Goal: Task Accomplishment & Management: Manage account settings

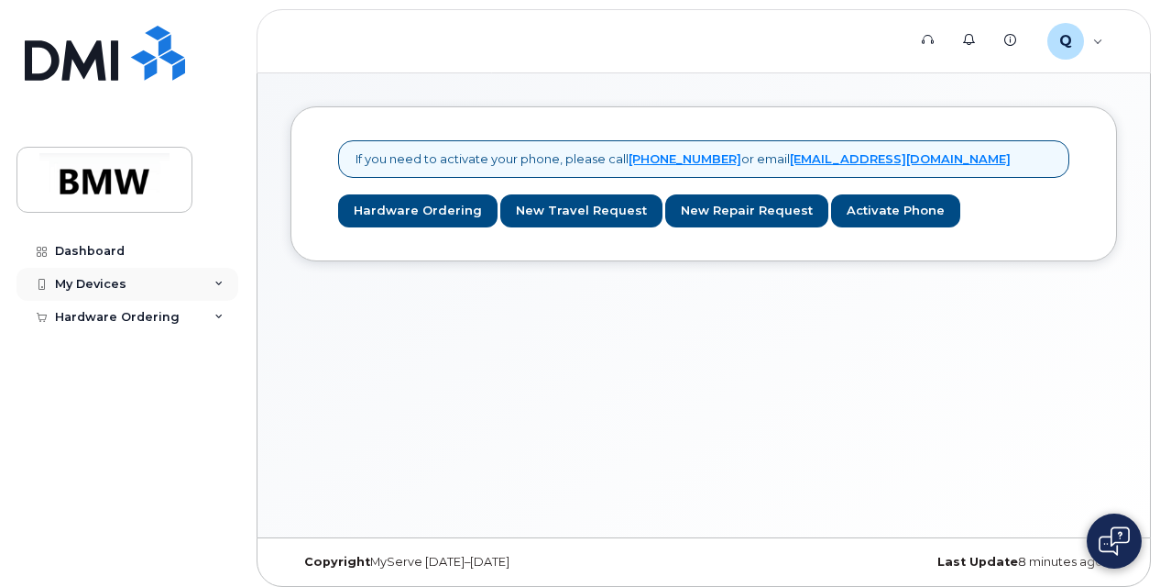
click at [107, 280] on div "My Devices" at bounding box center [90, 284] width 71 height 15
click at [106, 312] on div "Add Device" at bounding box center [99, 318] width 72 height 16
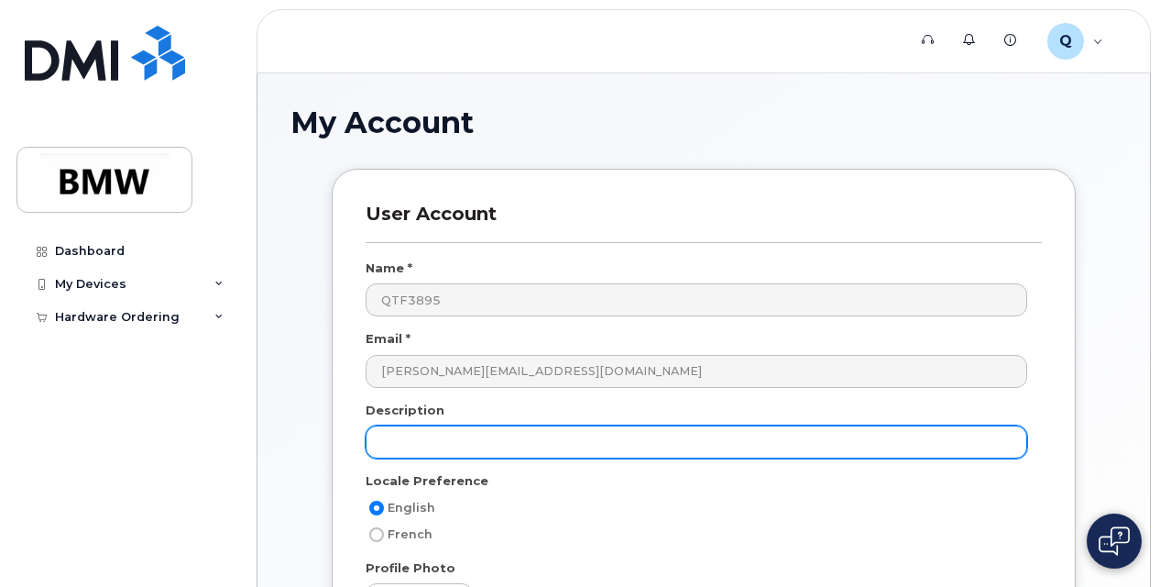
click at [452, 445] on input "text" at bounding box center [697, 441] width 662 height 33
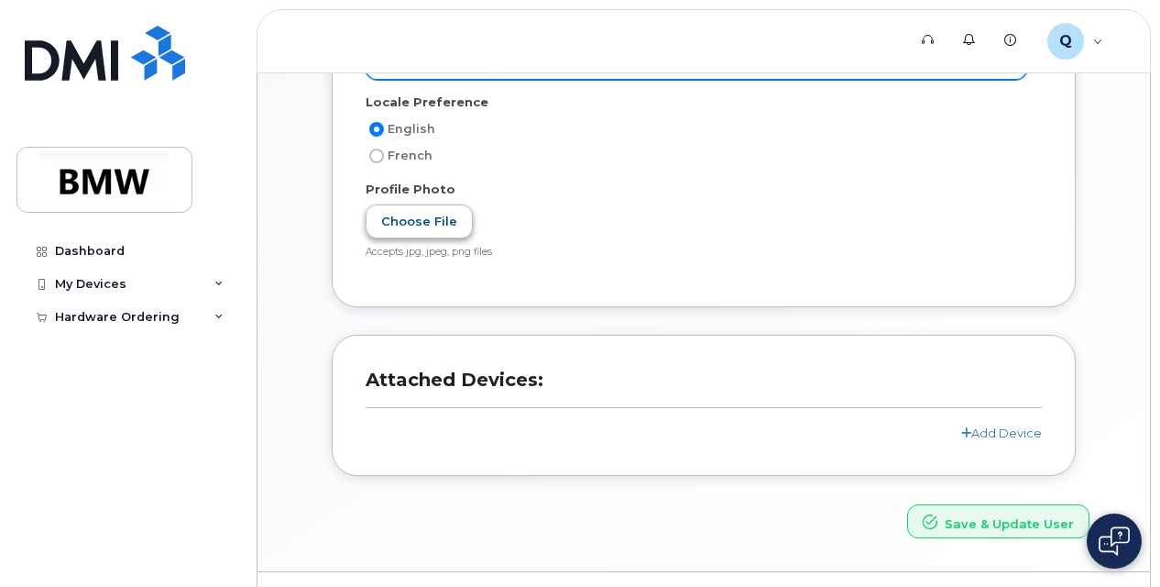
scroll to position [418, 0]
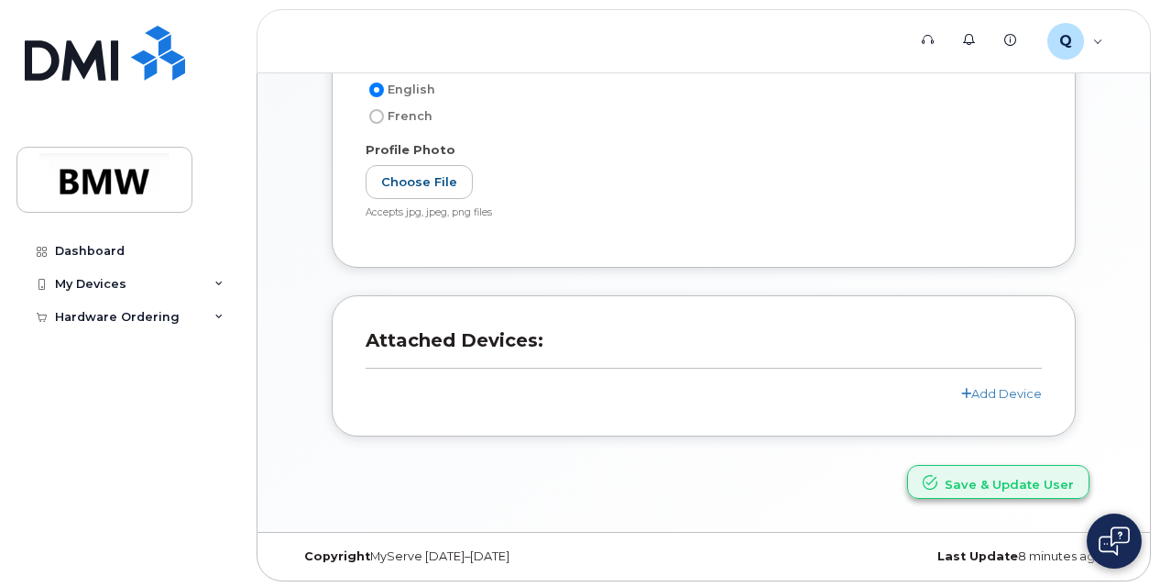
type input "iPhone 11"
click at [992, 476] on button "Save & Update User" at bounding box center [998, 482] width 182 height 34
click at [1030, 394] on link "Add Device" at bounding box center [1001, 394] width 81 height 15
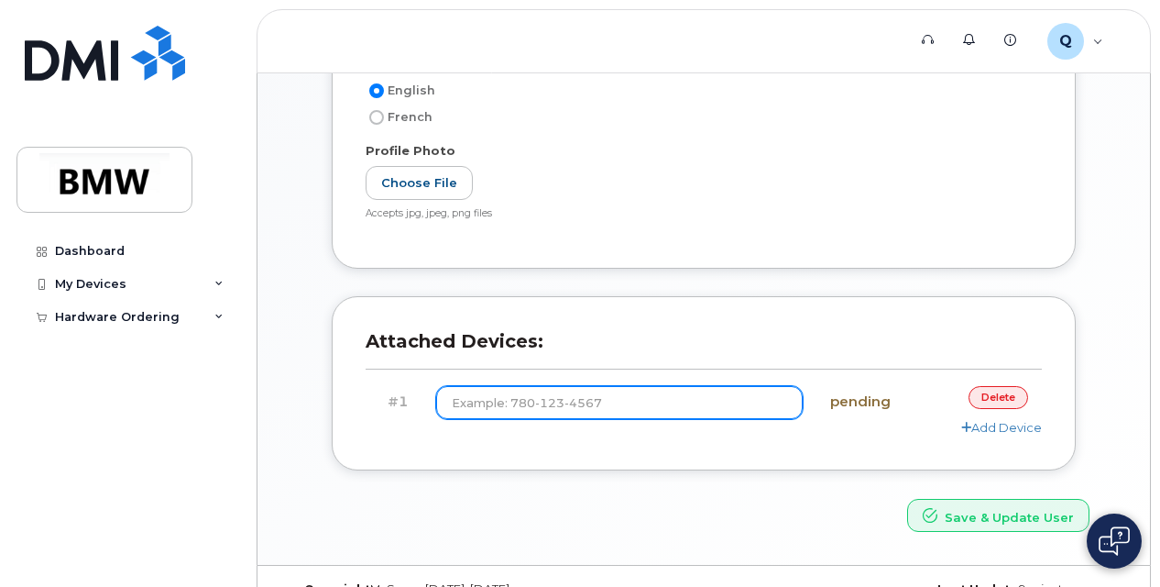
click at [520, 390] on input at bounding box center [620, 402] width 368 height 33
click at [609, 392] on input at bounding box center [620, 402] width 368 height 33
paste input "(864) 907-9592"
type input "(864) 907-9592"
click at [907, 499] on button "Save & Update User" at bounding box center [998, 516] width 182 height 34
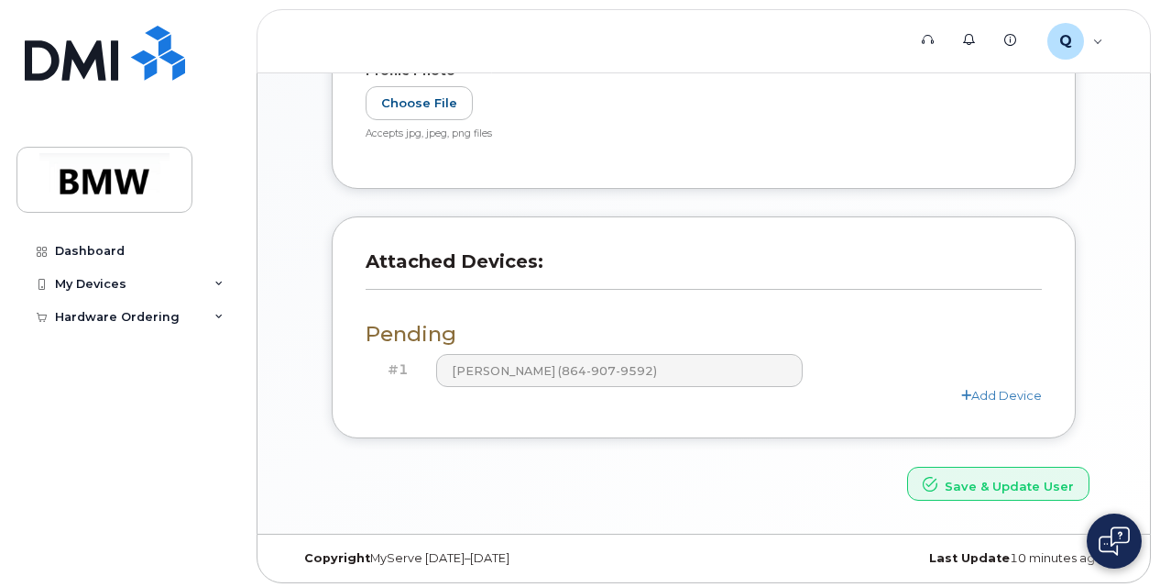
scroll to position [577, 0]
click at [1003, 470] on button "Save & Update User" at bounding box center [998, 483] width 182 height 34
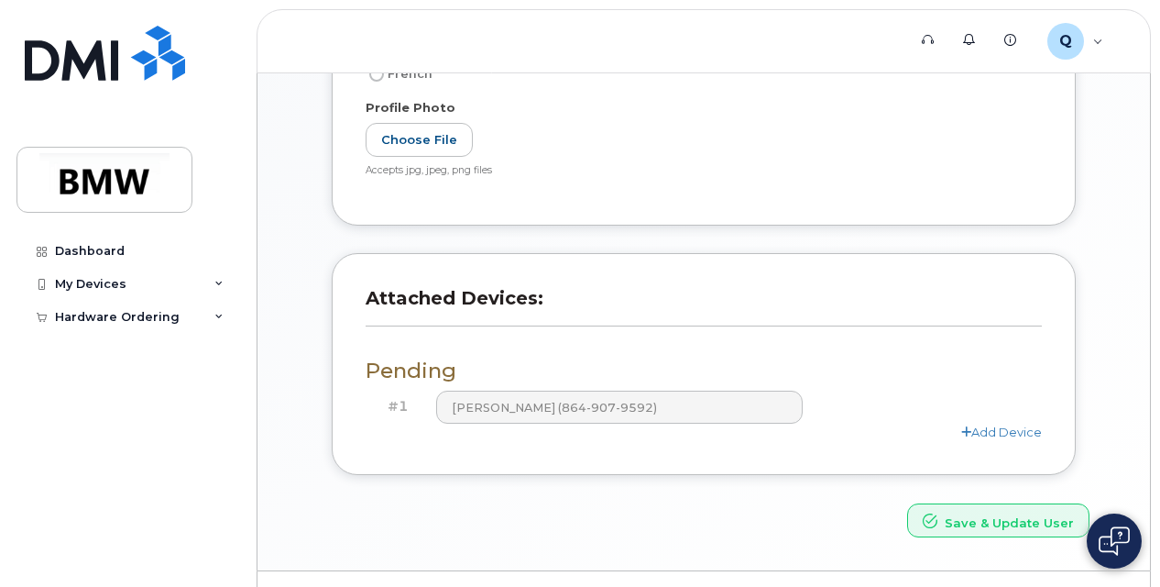
scroll to position [577, 0]
